Goal: Find contact information: Find contact information

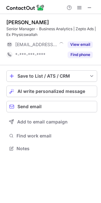
scroll to position [144, 101]
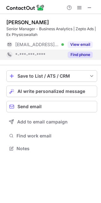
click at [32, 56] on span "*-***-***-****" at bounding box center [30, 55] width 30 height 6
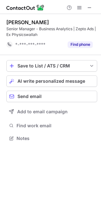
scroll to position [134, 101]
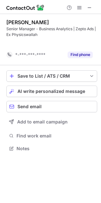
scroll to position [134, 101]
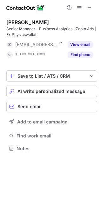
scroll to position [144, 101]
click at [91, 8] on span at bounding box center [89, 7] width 5 height 5
